Goal: Information Seeking & Learning: Learn about a topic

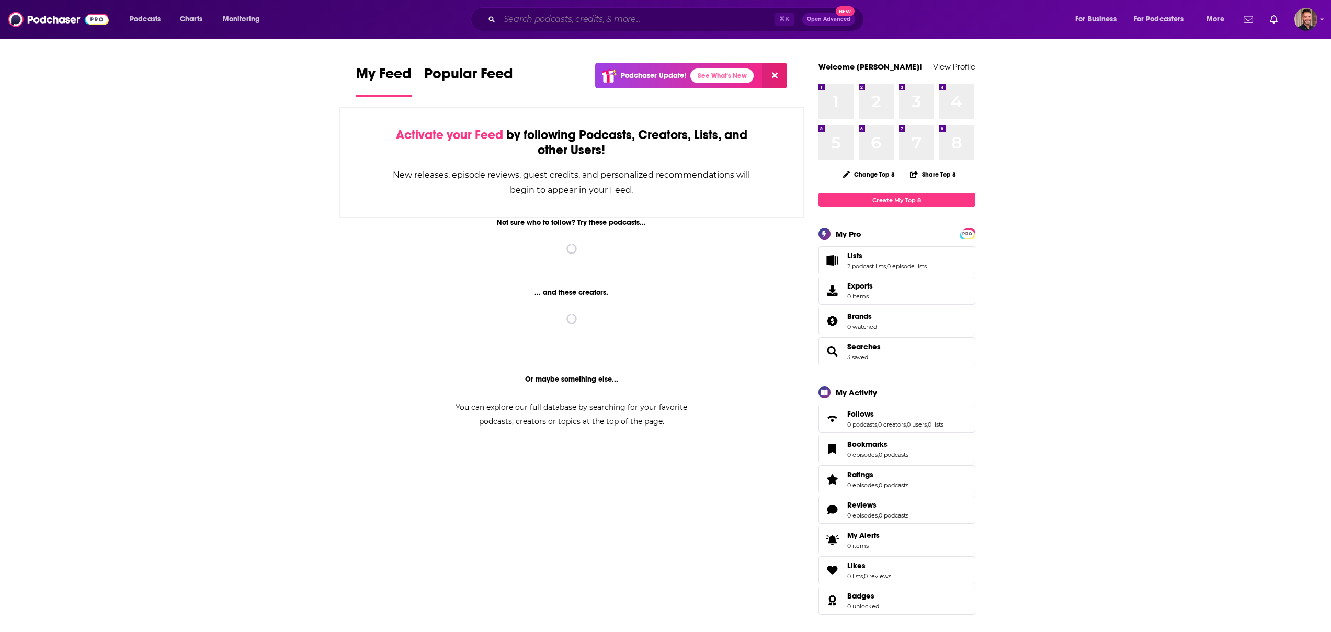
click at [614, 21] on input "Search podcasts, credits, & more..." at bounding box center [636, 19] width 275 height 17
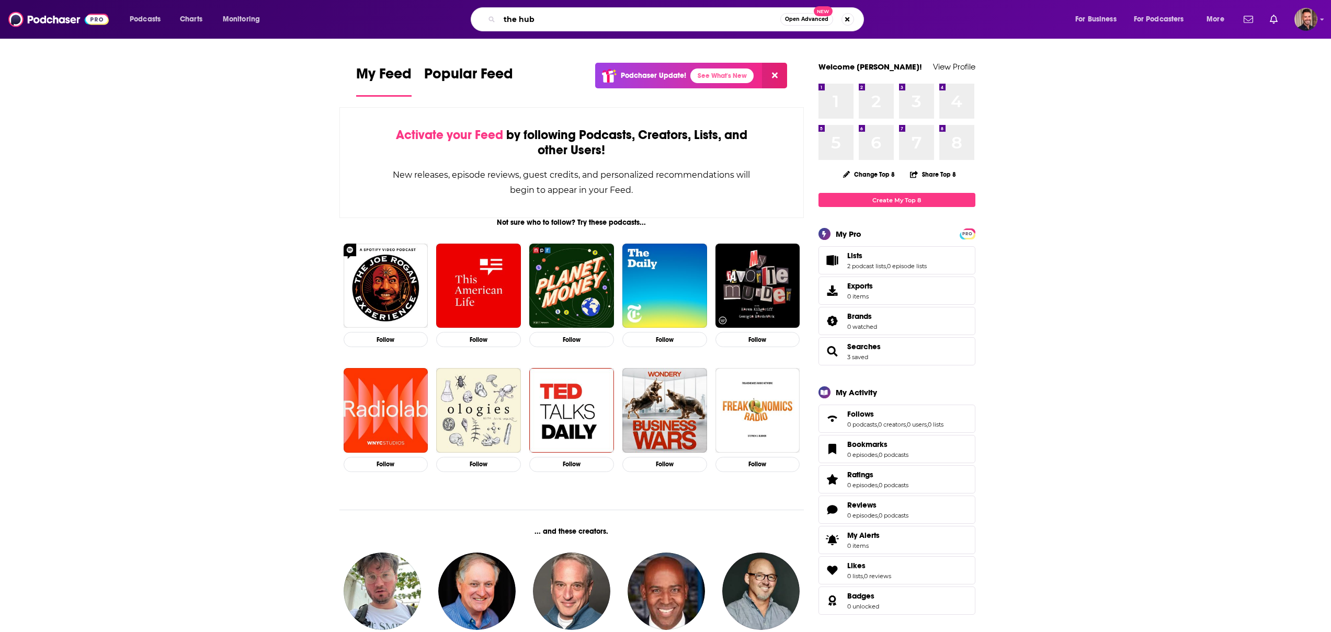
type input "the hub"
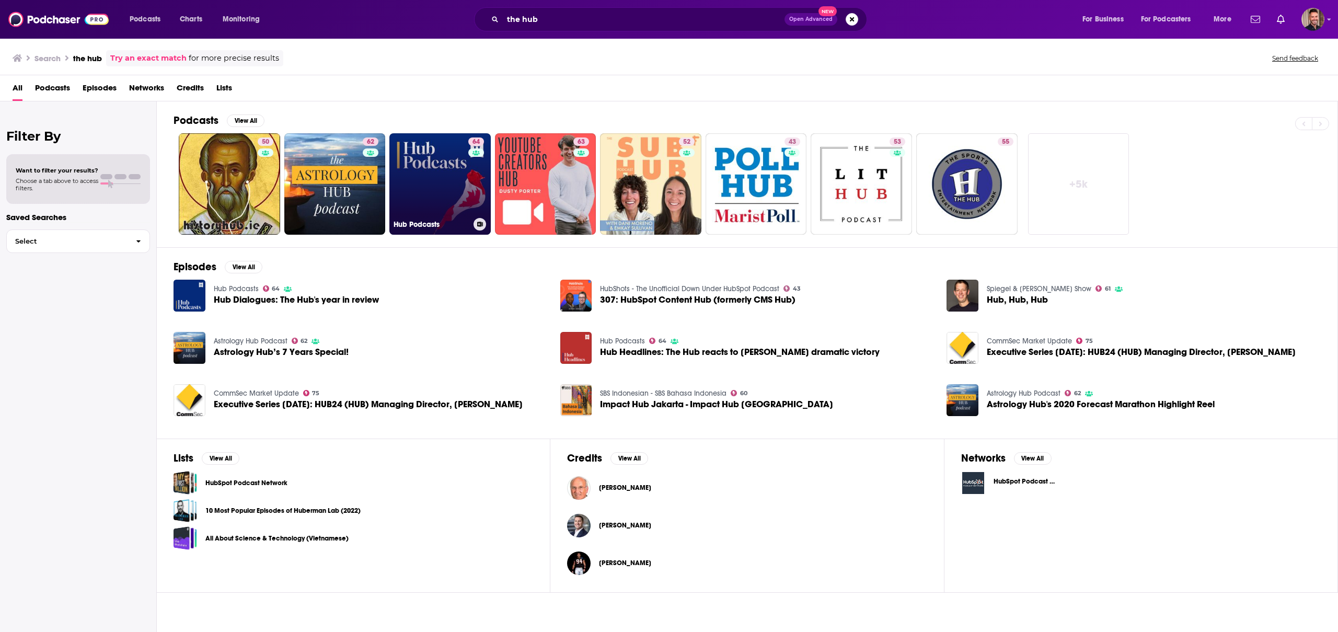
click at [438, 179] on link "64 Hub Podcasts" at bounding box center [440, 183] width 101 height 101
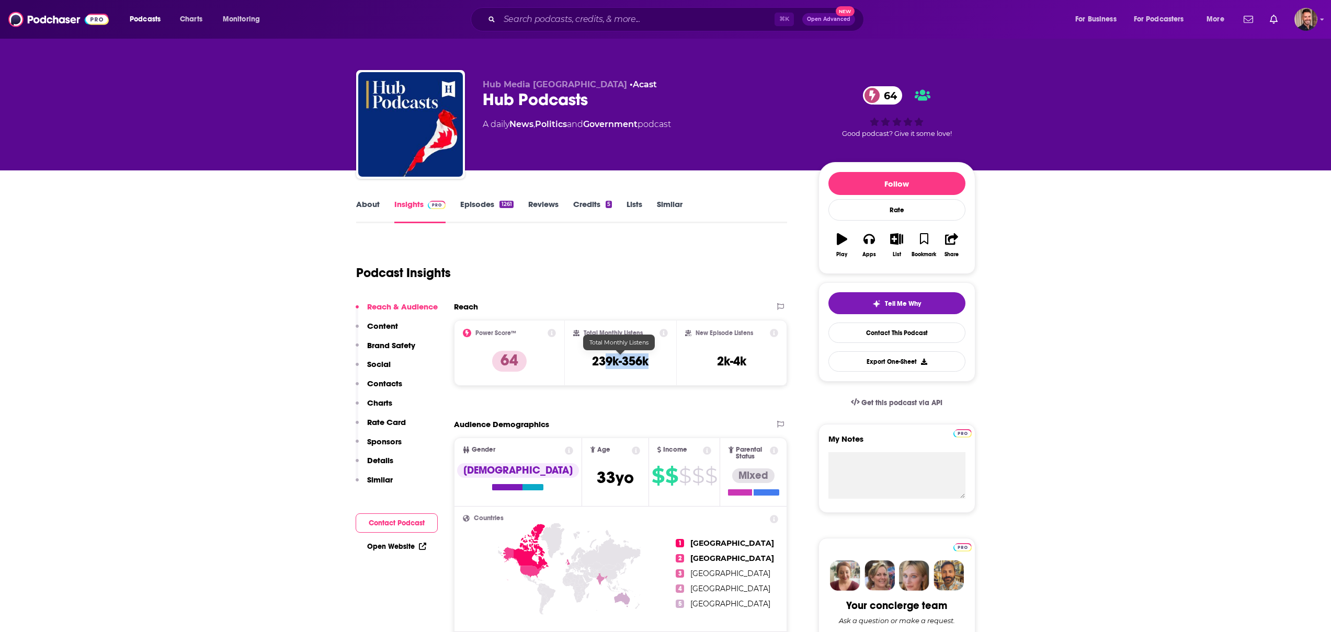
drag, startPoint x: 652, startPoint y: 360, endPoint x: 602, endPoint y: 361, distance: 50.2
click at [607, 362] on div "Total Monthly Listens 239k-356k" at bounding box center [620, 353] width 95 height 48
click at [599, 361] on h3 "239k-356k" at bounding box center [620, 361] width 56 height 16
drag, startPoint x: 592, startPoint y: 361, endPoint x: 647, endPoint y: 362, distance: 55.4
click at [647, 362] on h3 "239k-356k" at bounding box center [620, 361] width 56 height 16
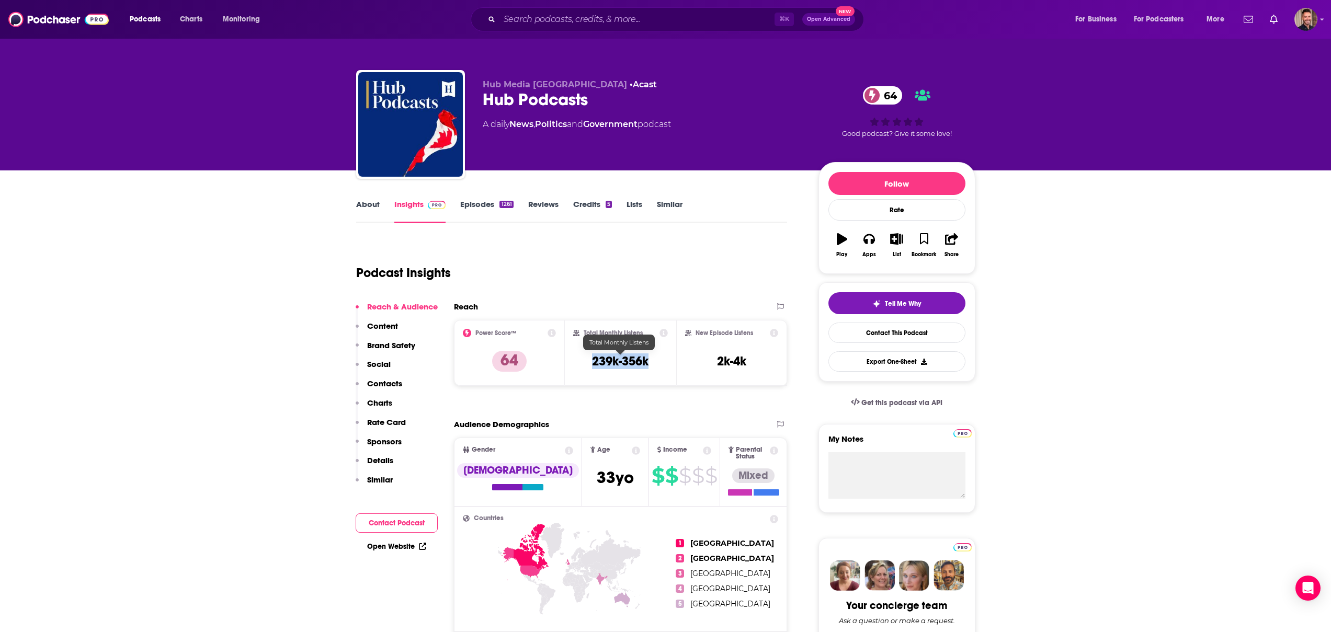
copy h3 "239k-356k"
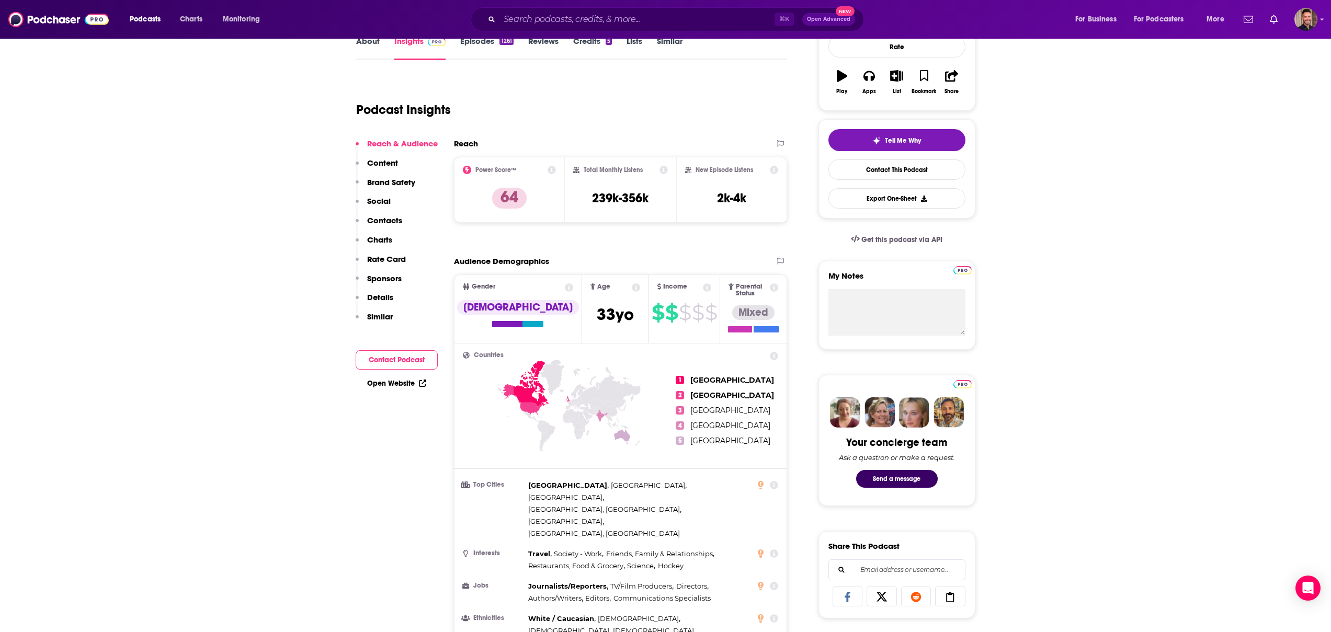
scroll to position [164, 0]
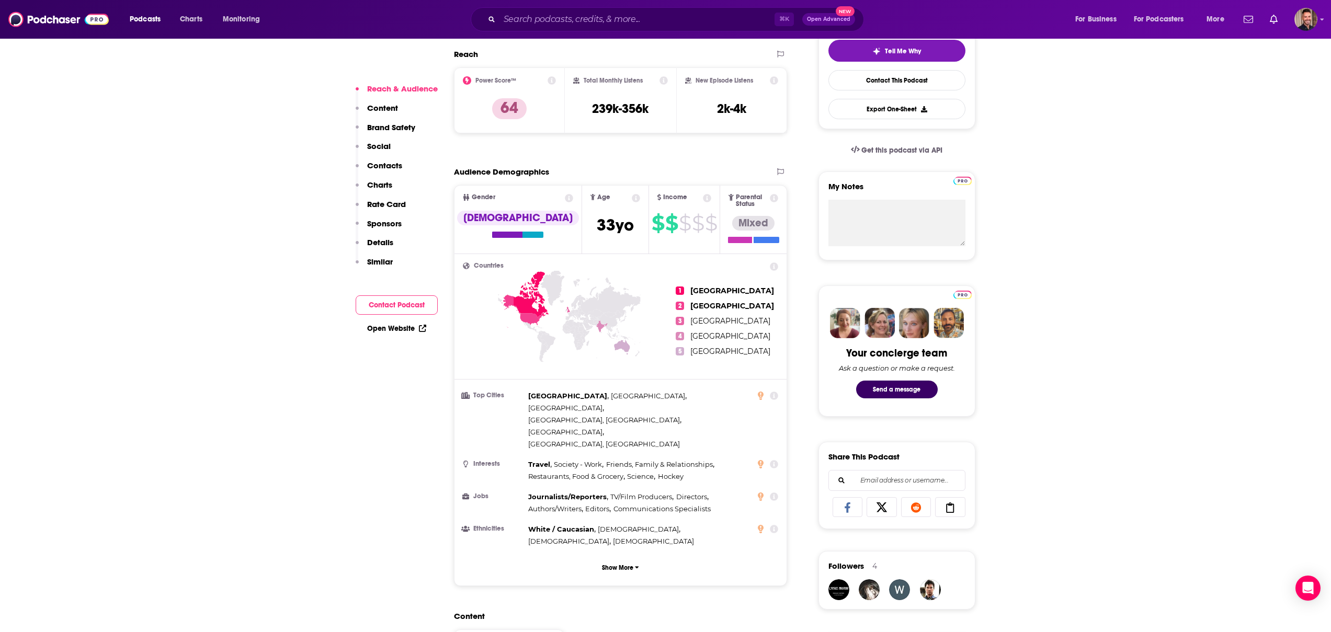
scroll to position [254, 0]
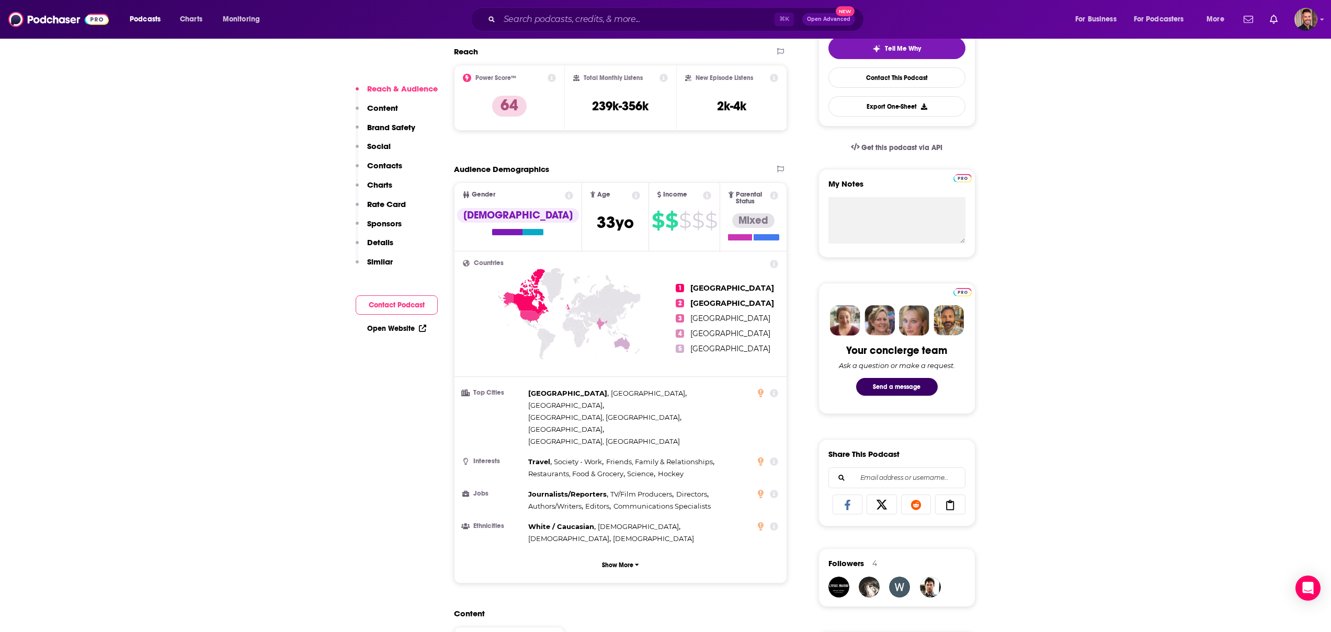
scroll to position [256, 0]
click at [556, 290] on icon at bounding box center [569, 333] width 213 height 130
click at [611, 389] on span "[GEOGRAPHIC_DATA]" at bounding box center [648, 392] width 74 height 8
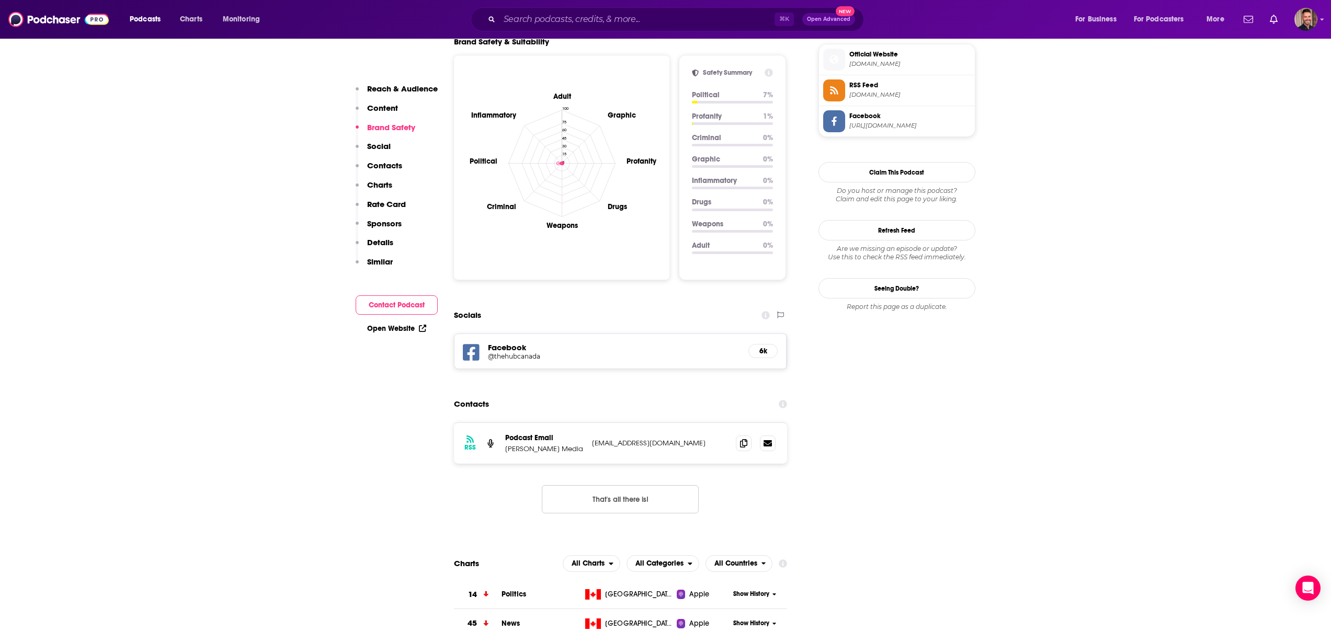
scroll to position [1128, 0]
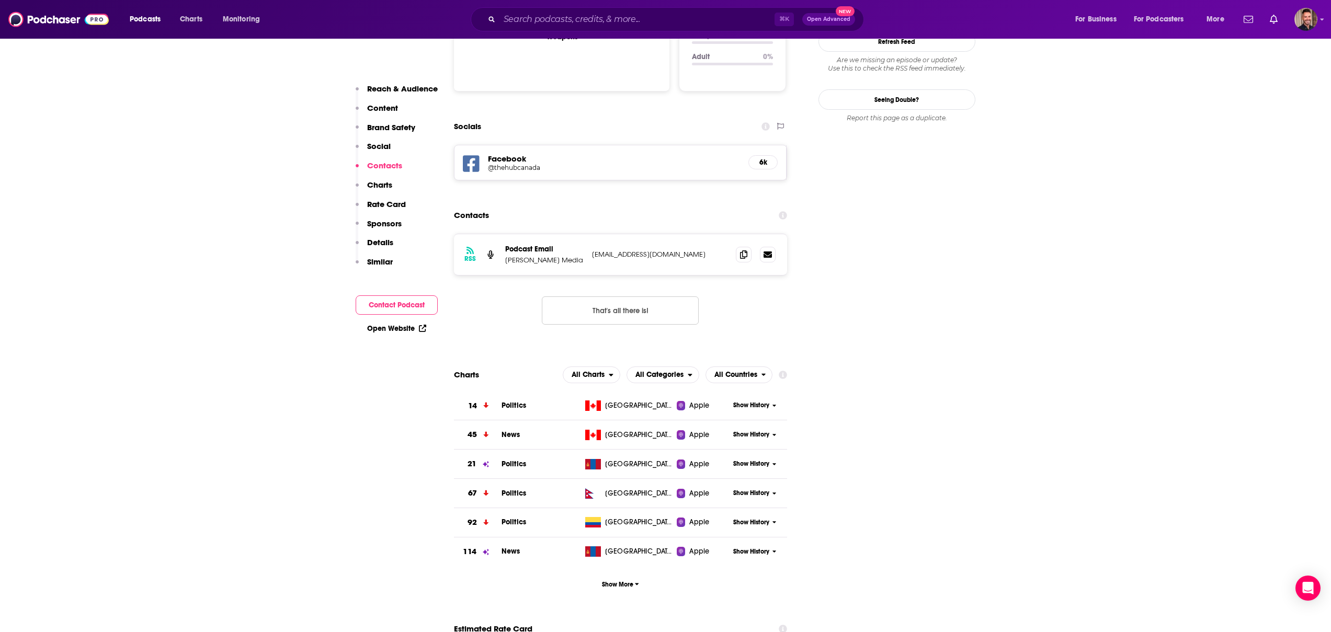
click at [506, 401] on span "Politics" at bounding box center [513, 405] width 25 height 9
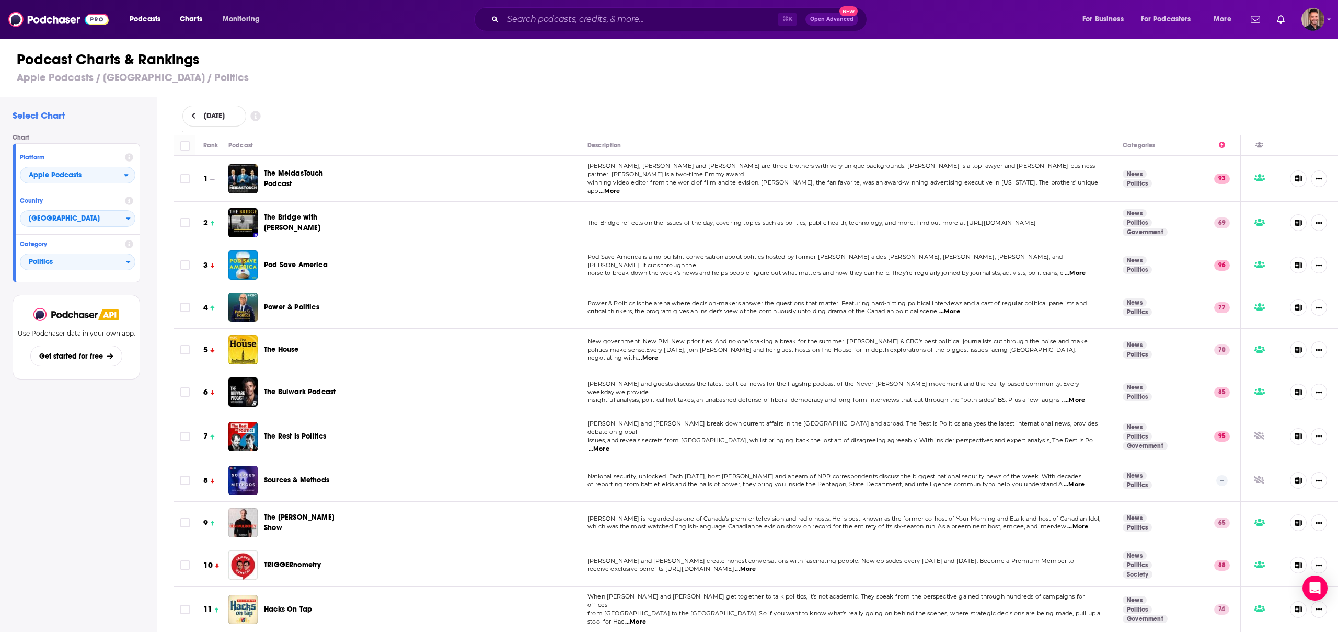
scroll to position [14, 0]
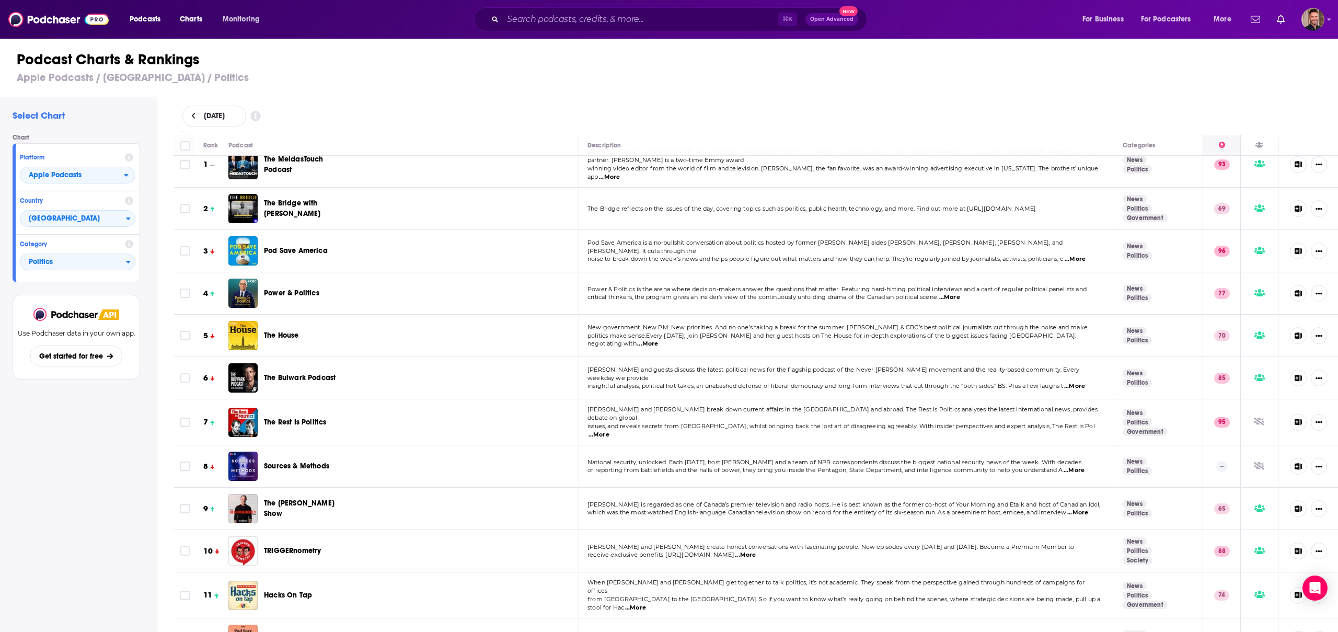
click at [1219, 145] on icon at bounding box center [1222, 145] width 6 height 6
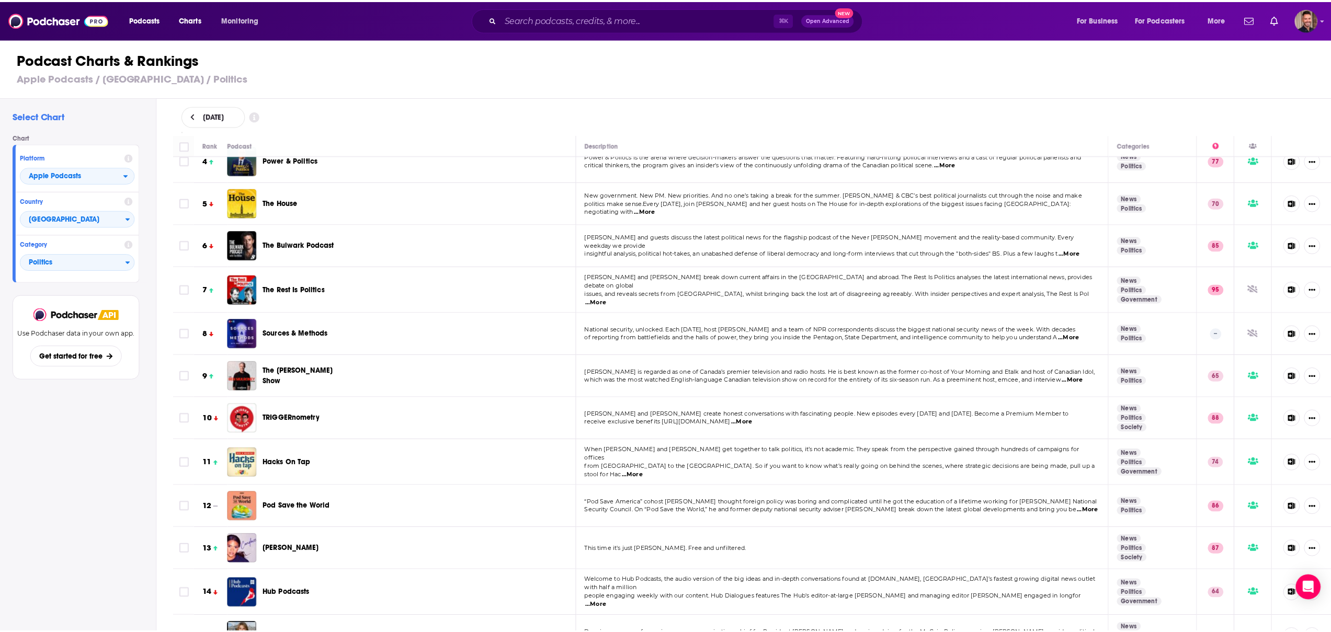
scroll to position [223, 0]
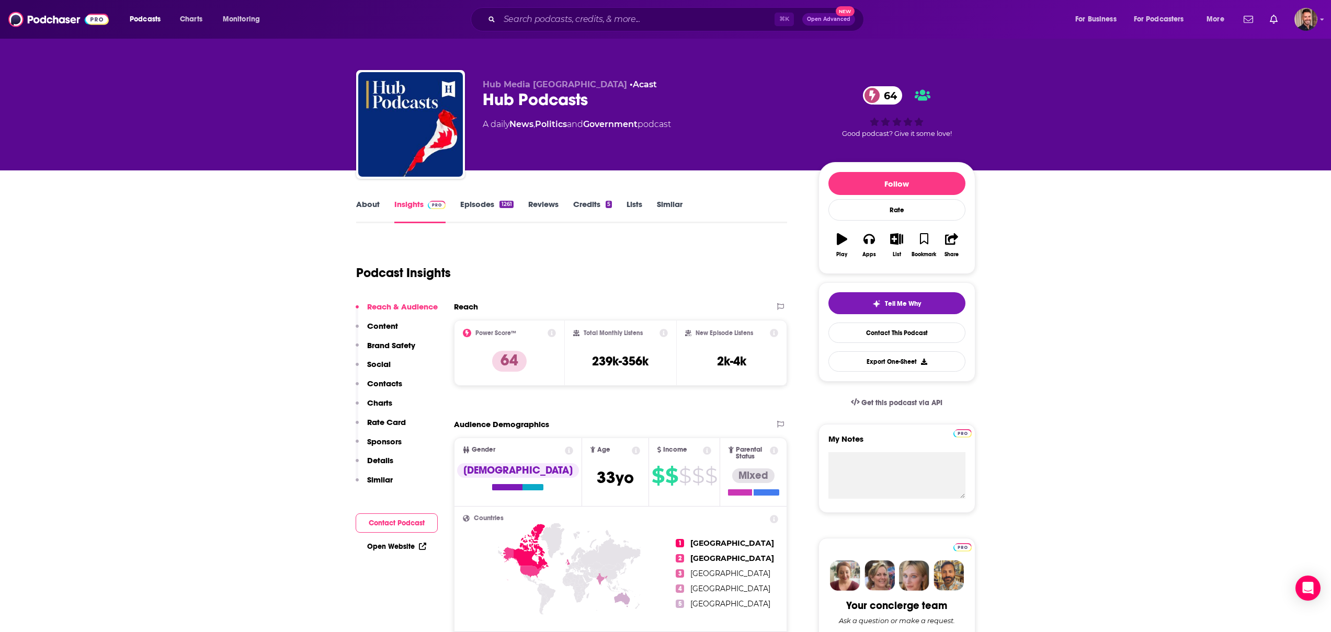
click at [629, 199] on link "Lists" at bounding box center [634, 211] width 16 height 24
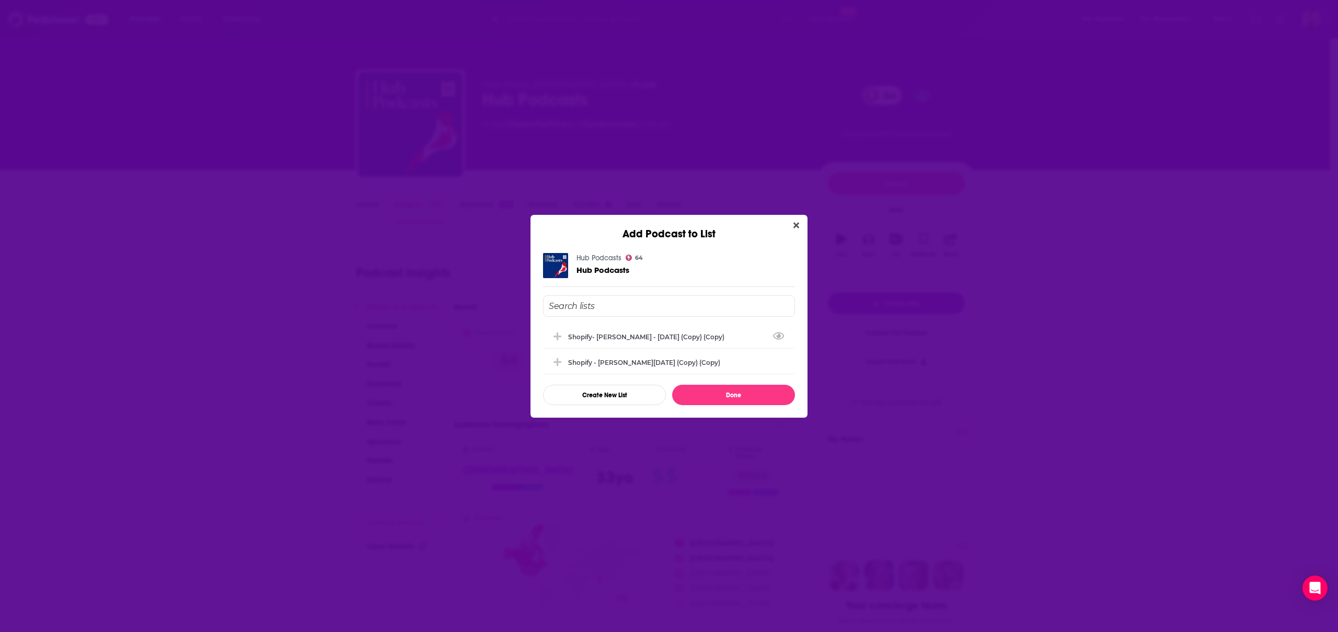
click at [350, 311] on div "Add Podcast to List Hub Podcasts 64 Hub Podcasts Shopify- [PERSON_NAME] - [DATE…" at bounding box center [669, 316] width 1338 height 632
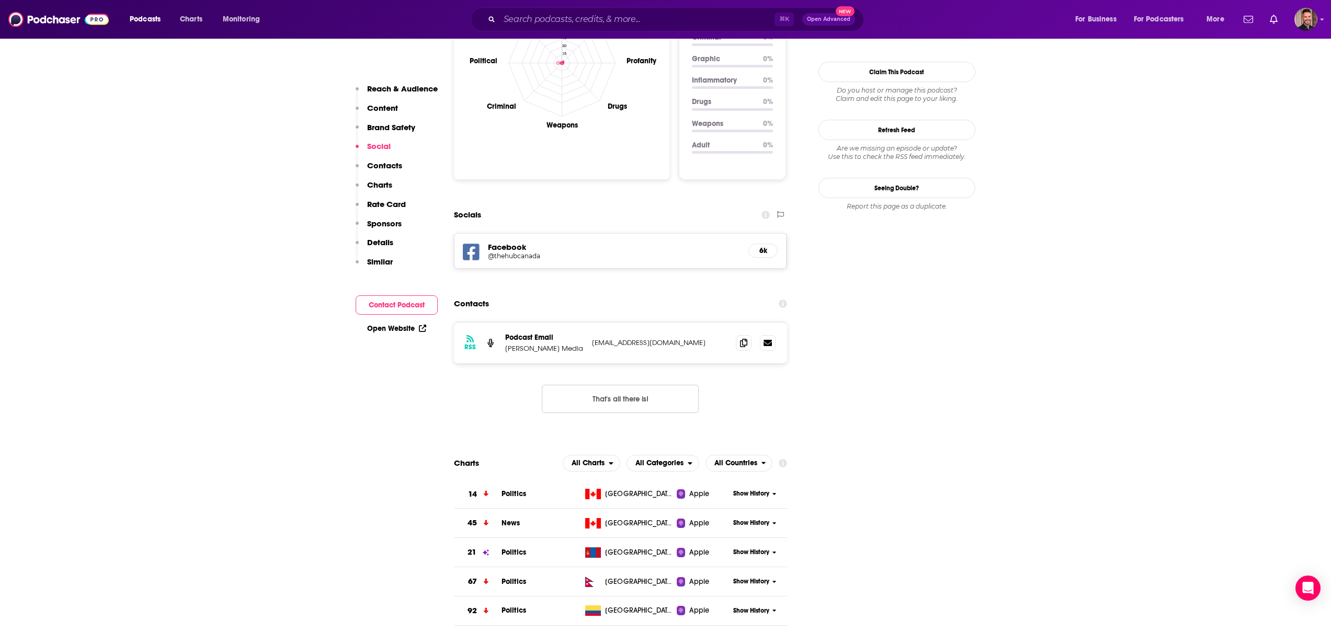
scroll to position [1041, 0]
click at [725, 458] on span "All Countries" at bounding box center [735, 461] width 43 height 7
click at [732, 503] on span "[GEOGRAPHIC_DATA]" at bounding box center [747, 506] width 71 height 6
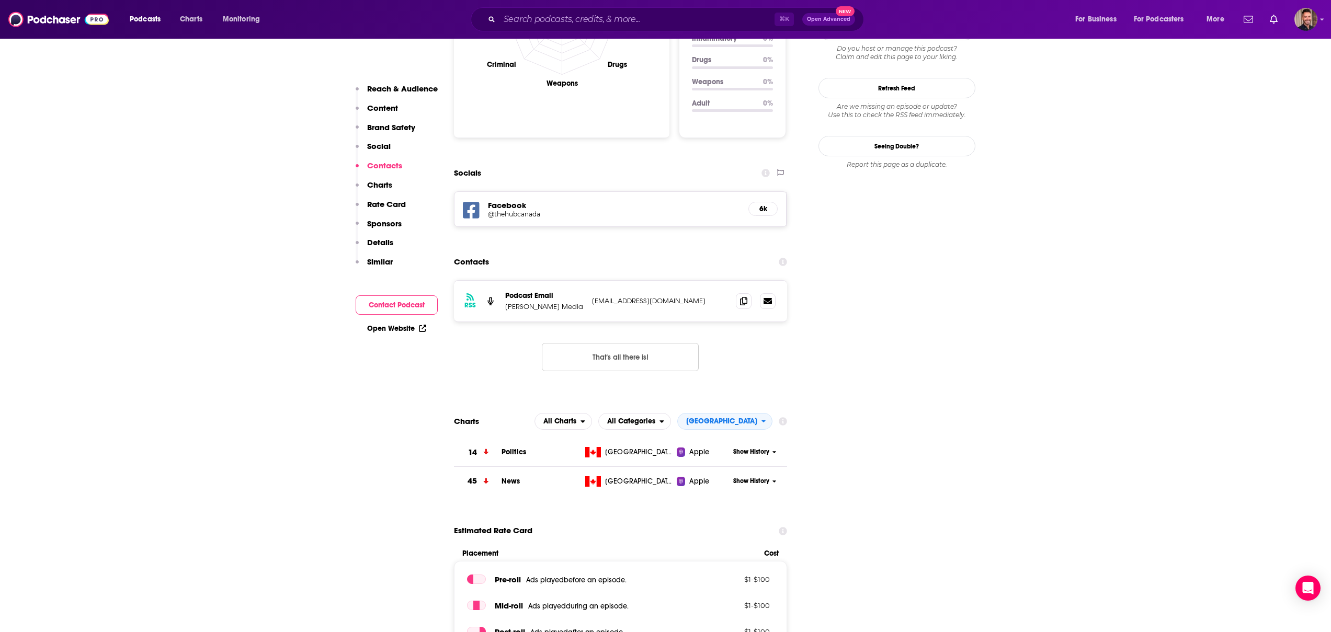
scroll to position [1227, 0]
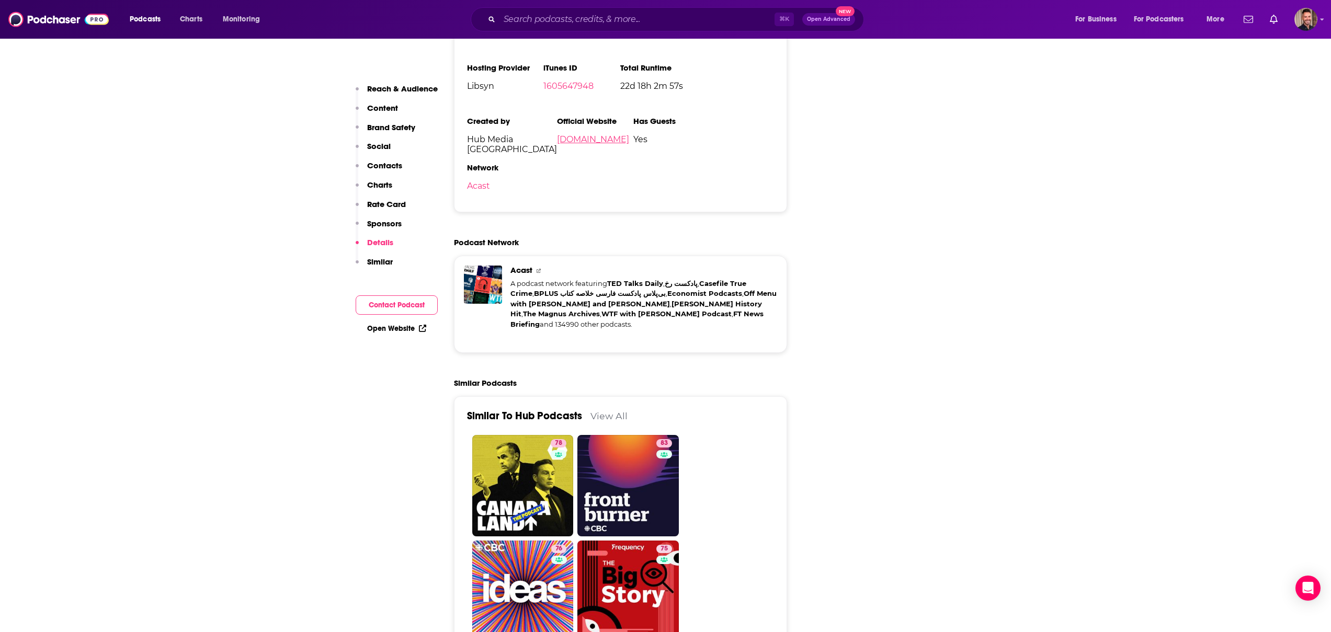
scroll to position [2122, 0]
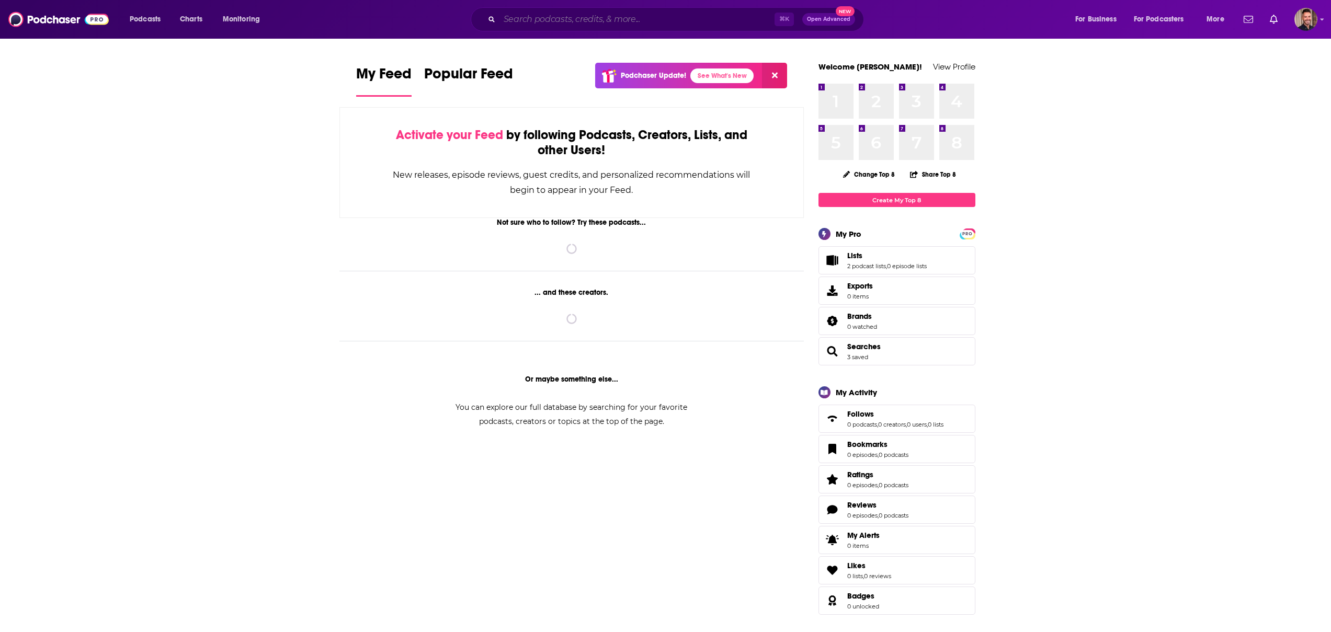
click at [518, 13] on input "Search podcasts, credits, & more..." at bounding box center [636, 19] width 275 height 17
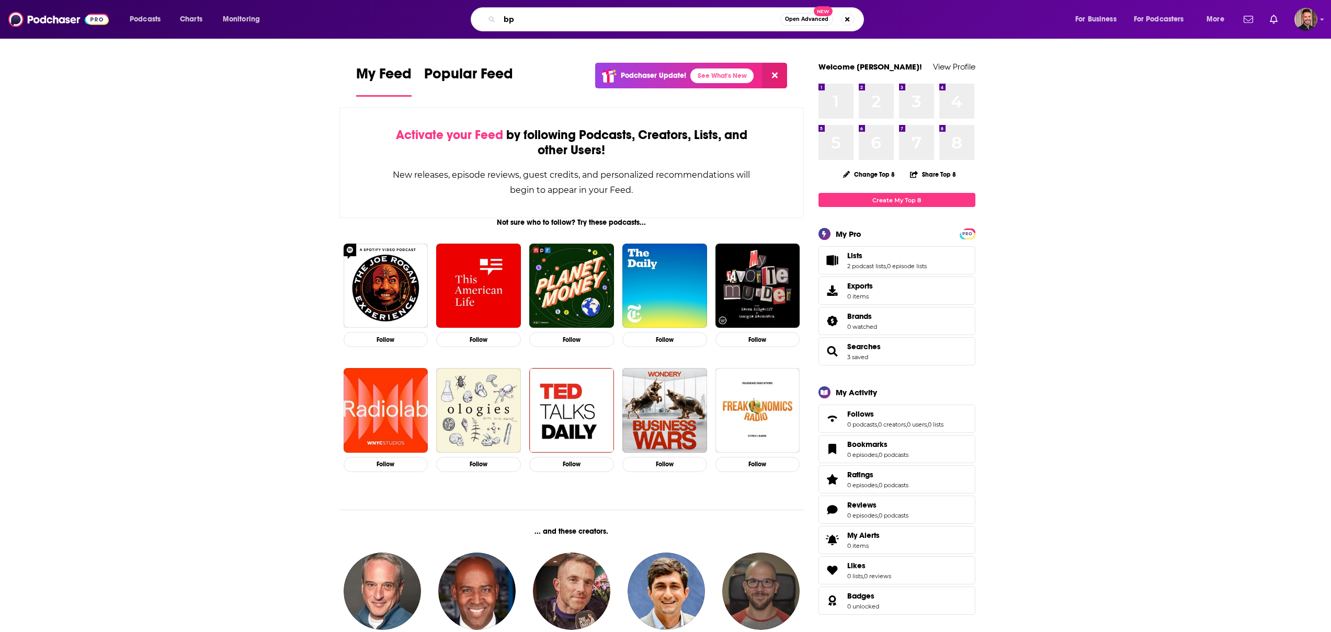
type input "b"
type input "tbpn"
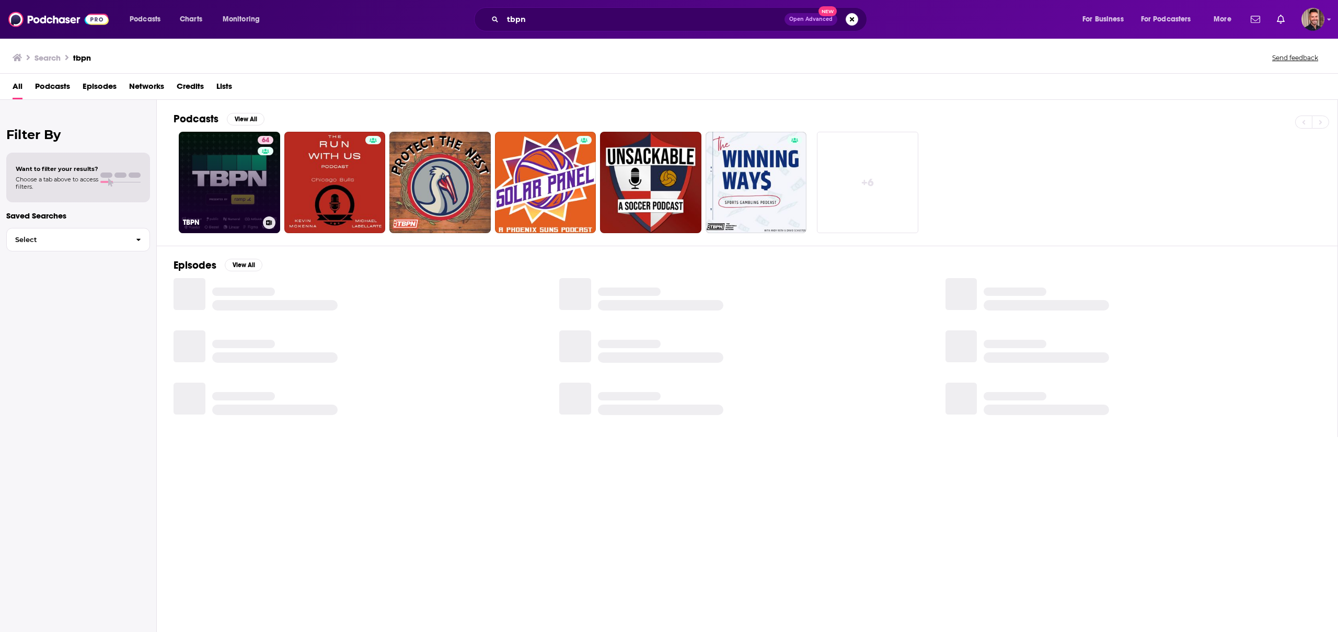
click at [209, 196] on link "64 TBPN" at bounding box center [229, 182] width 101 height 101
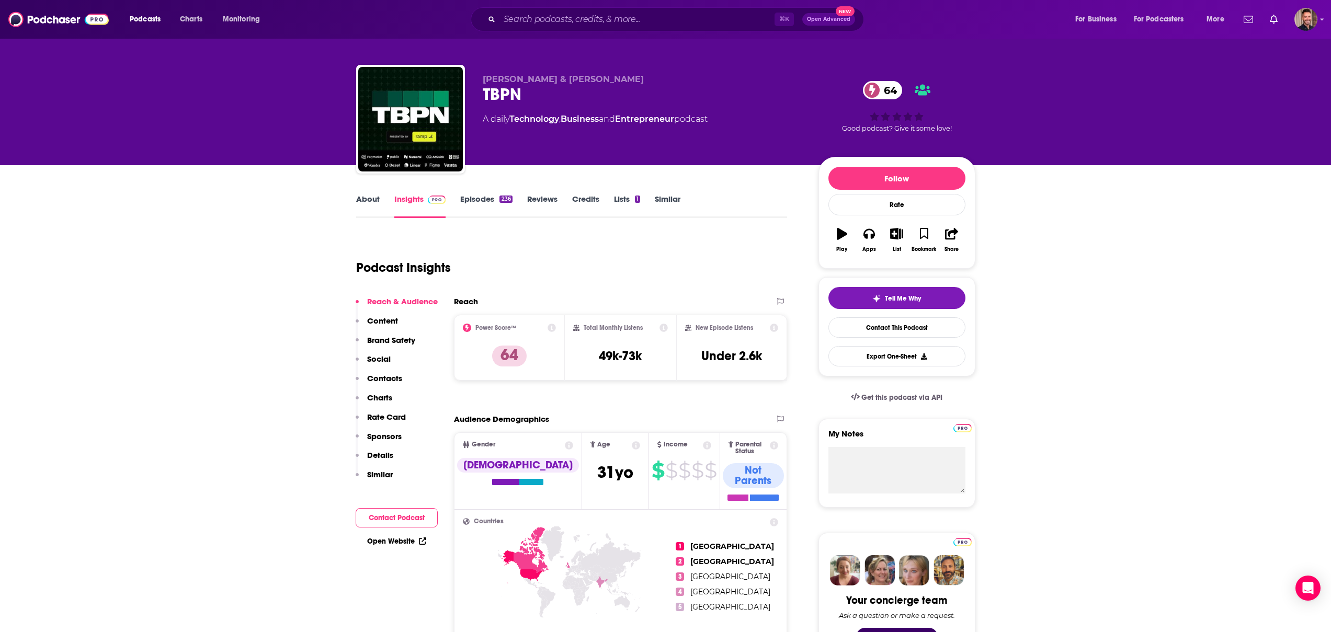
scroll to position [14, 0]
